Goal: Find specific page/section: Find specific page/section

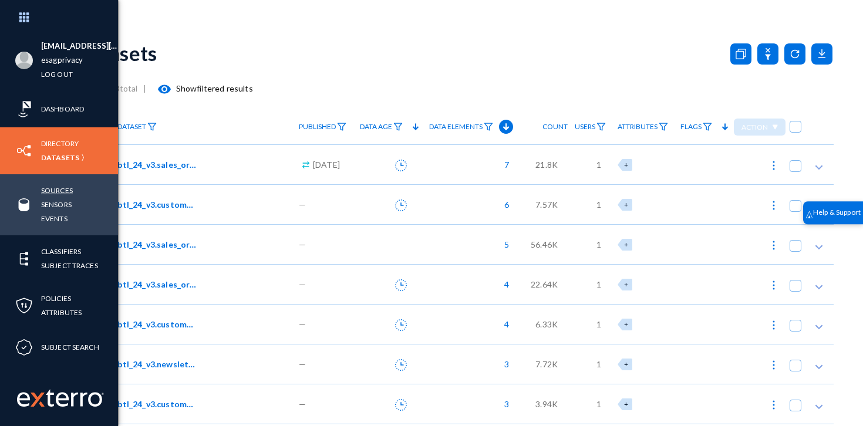
click at [51, 192] on link "Sources" at bounding box center [57, 191] width 32 height 14
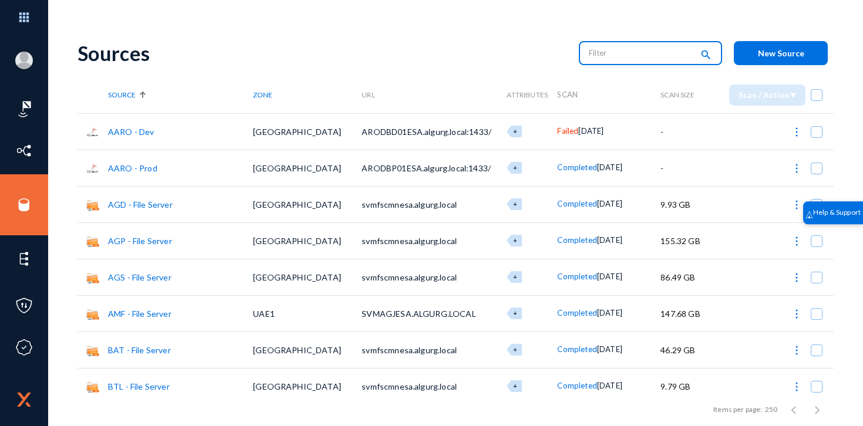
click at [605, 58] on input "text" at bounding box center [640, 53] width 103 height 18
type input "onedrive"
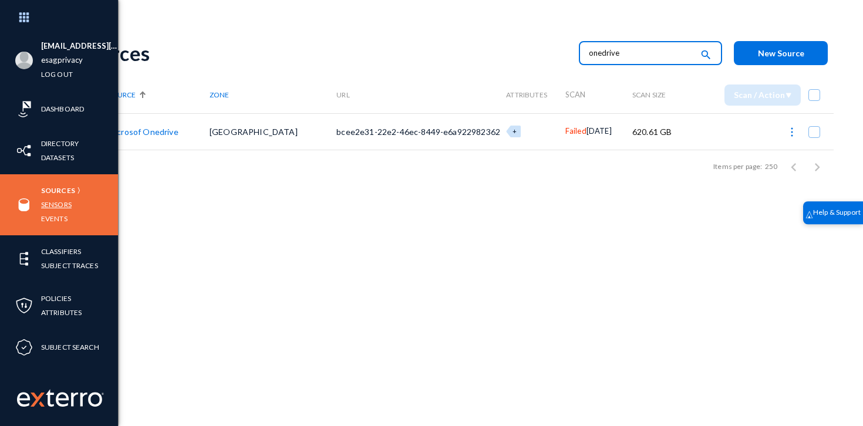
click at [57, 206] on link "Sensors" at bounding box center [56, 205] width 31 height 14
